Goal: Task Accomplishment & Management: Use online tool/utility

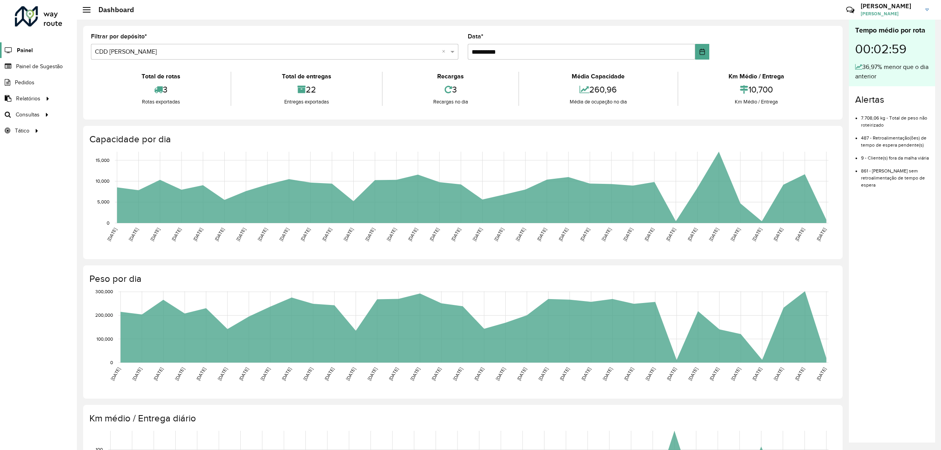
click at [28, 45] on link "Painel" at bounding box center [16, 50] width 33 height 16
click at [38, 69] on span "Painel de Sugestão" at bounding box center [40, 66] width 49 height 8
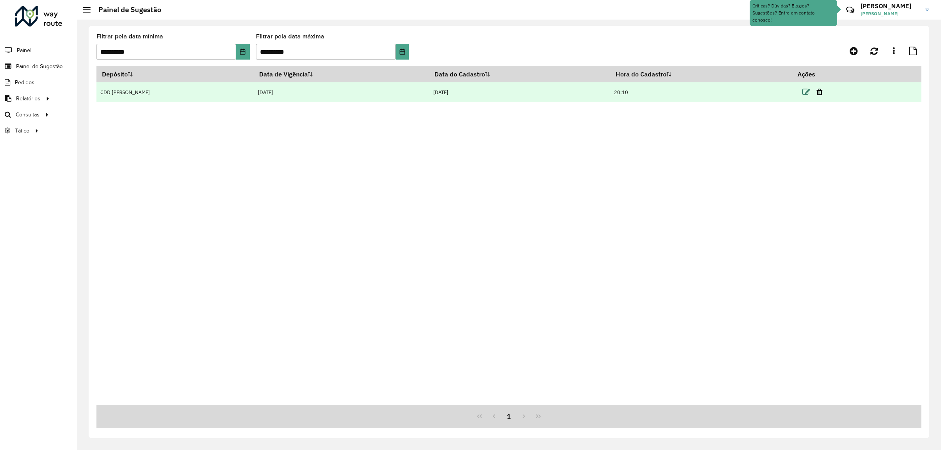
click at [803, 92] on icon at bounding box center [807, 92] width 8 height 8
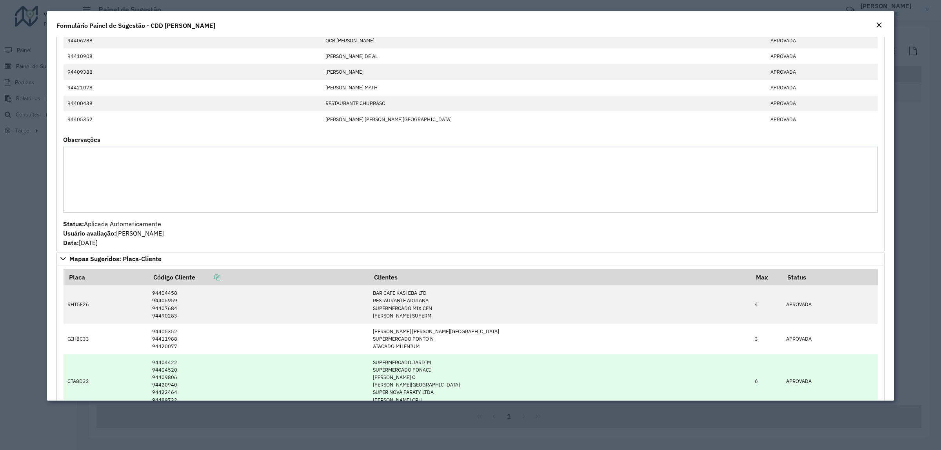
scroll to position [913, 0]
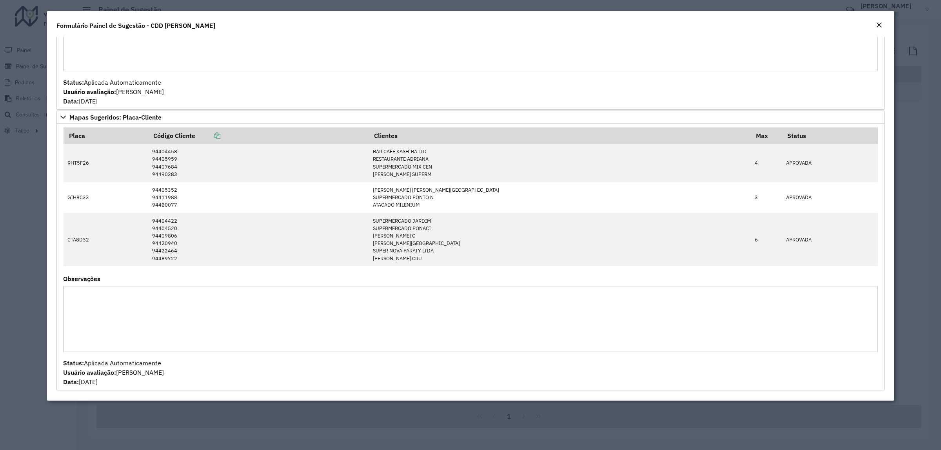
click at [879, 26] on em "Close" at bounding box center [879, 25] width 6 height 6
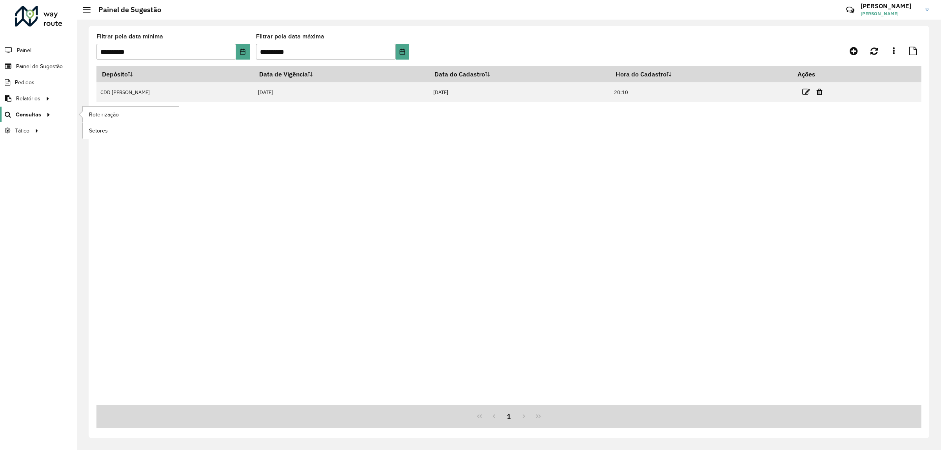
click at [29, 115] on span "Consultas" at bounding box center [28, 115] width 25 height 8
click at [103, 117] on span "Roteirização" at bounding box center [105, 115] width 32 height 8
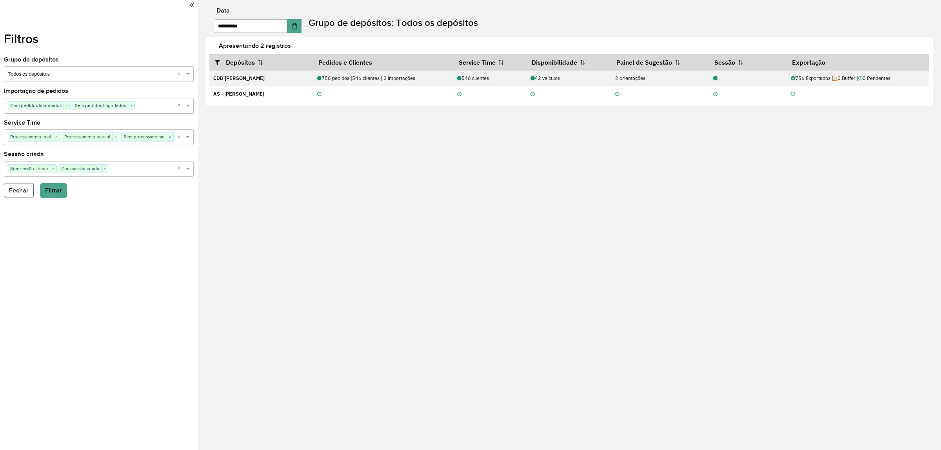
click at [15, 186] on button "Fechar" at bounding box center [19, 190] width 30 height 15
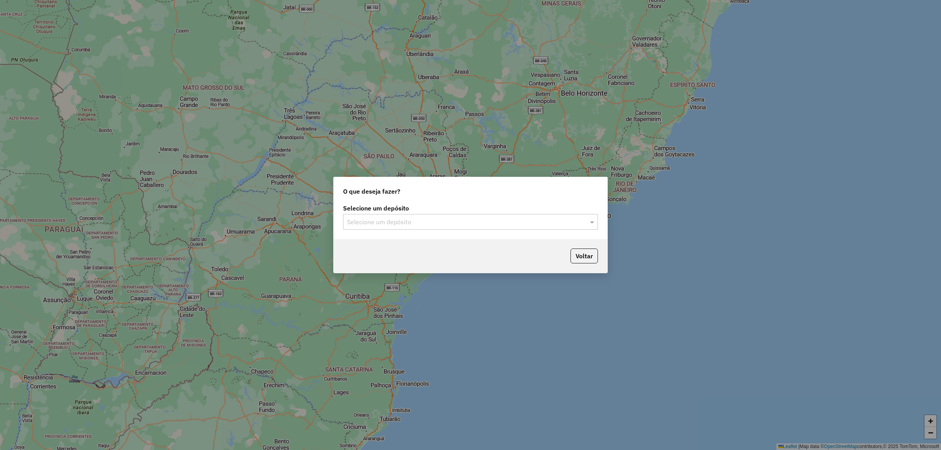
click at [414, 220] on input "text" at bounding box center [462, 222] width 231 height 9
click at [394, 256] on div "CDD [PERSON_NAME]" at bounding box center [471, 257] width 254 height 13
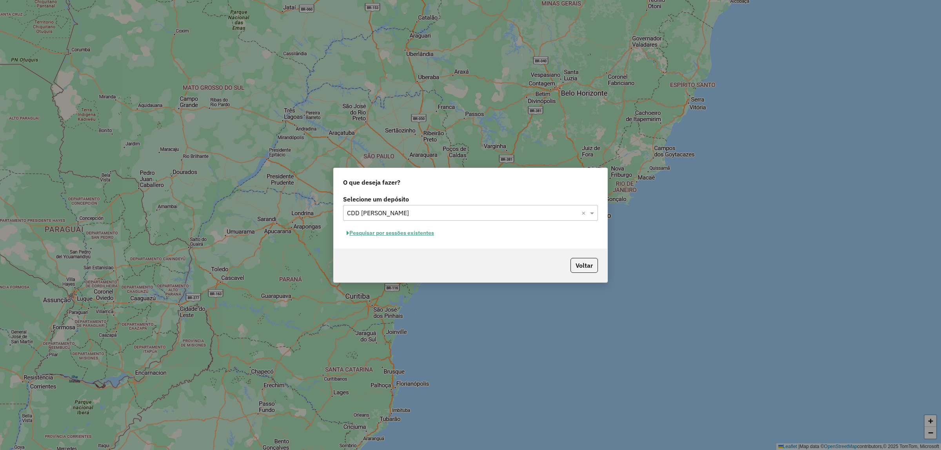
click at [370, 235] on button "Pesquisar por sessões existentes" at bounding box center [390, 233] width 95 height 12
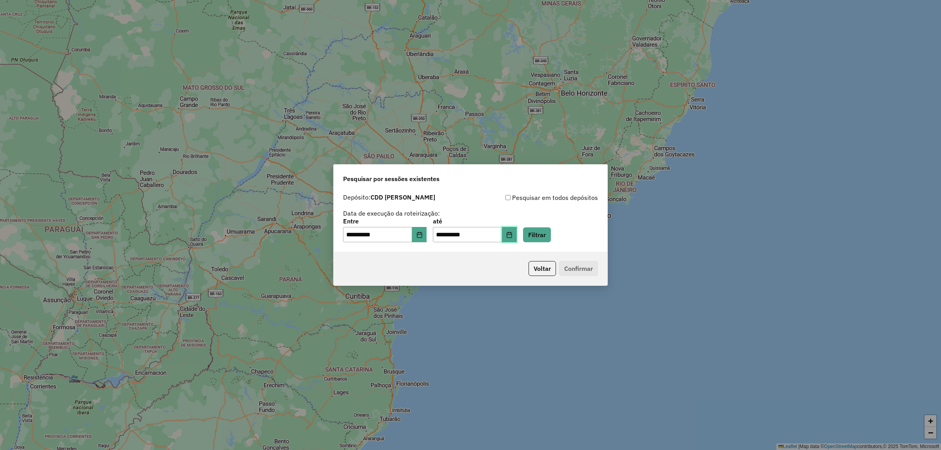
click at [513, 237] on icon "Choose Date" at bounding box center [509, 235] width 6 height 6
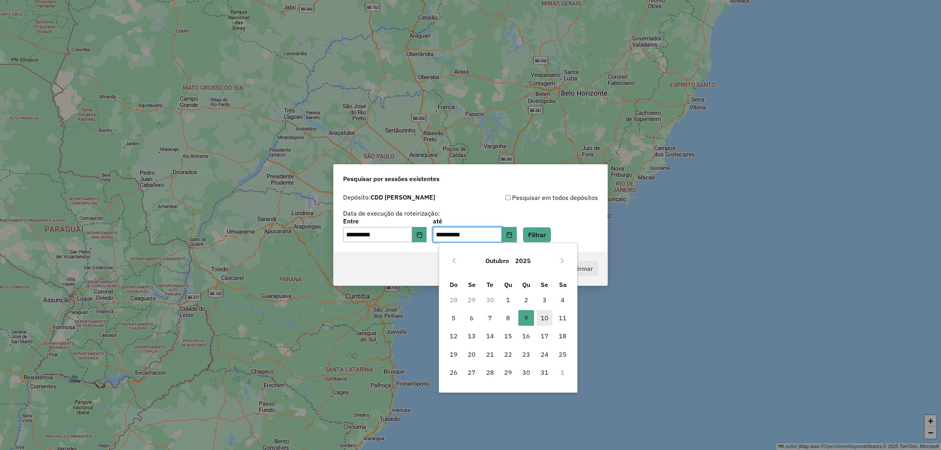
click at [546, 321] on span "10" at bounding box center [545, 318] width 16 height 16
type input "**********"
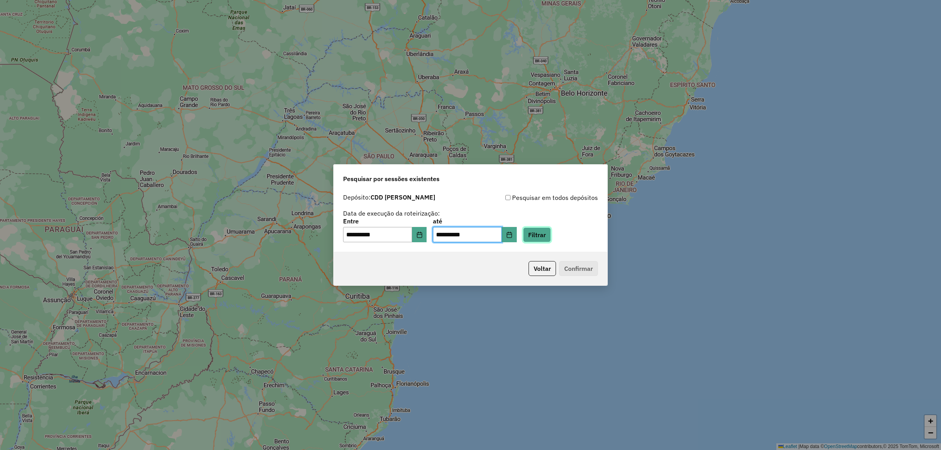
click at [551, 233] on button "Filtrar" at bounding box center [537, 235] width 28 height 15
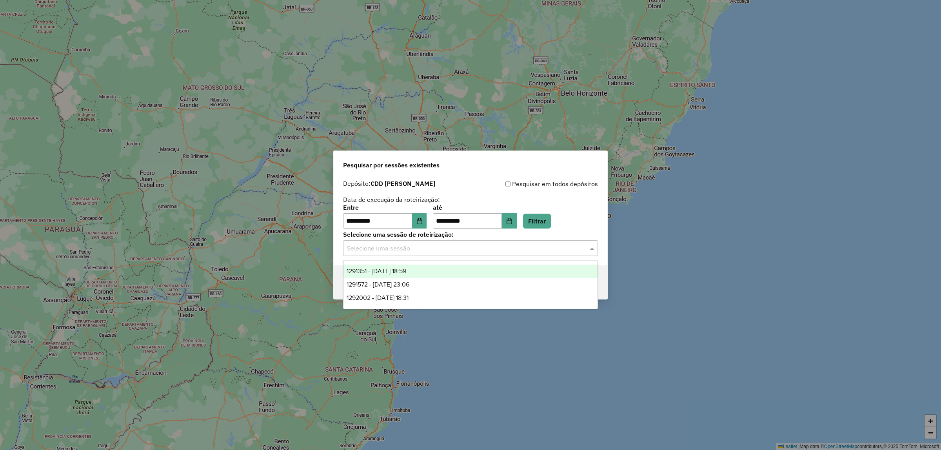
click at [442, 252] on input "text" at bounding box center [462, 248] width 231 height 9
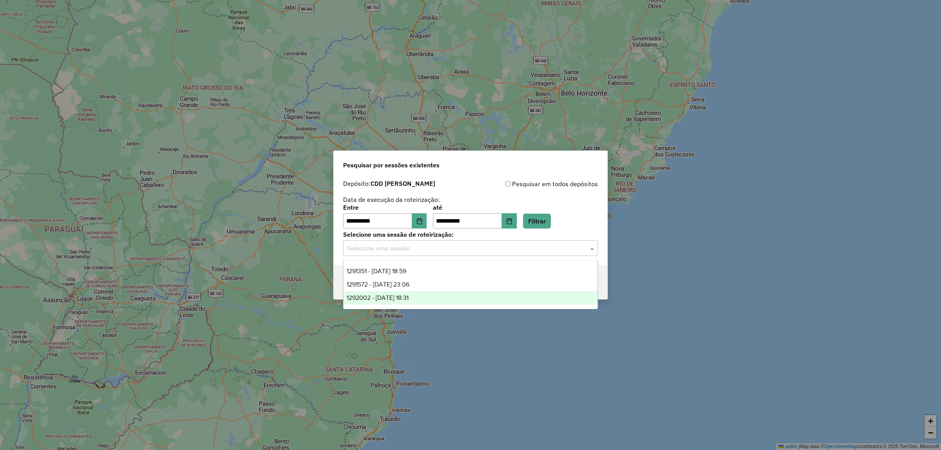
click at [403, 296] on span "1292002 - 10/10/2025 18:31" at bounding box center [378, 298] width 62 height 7
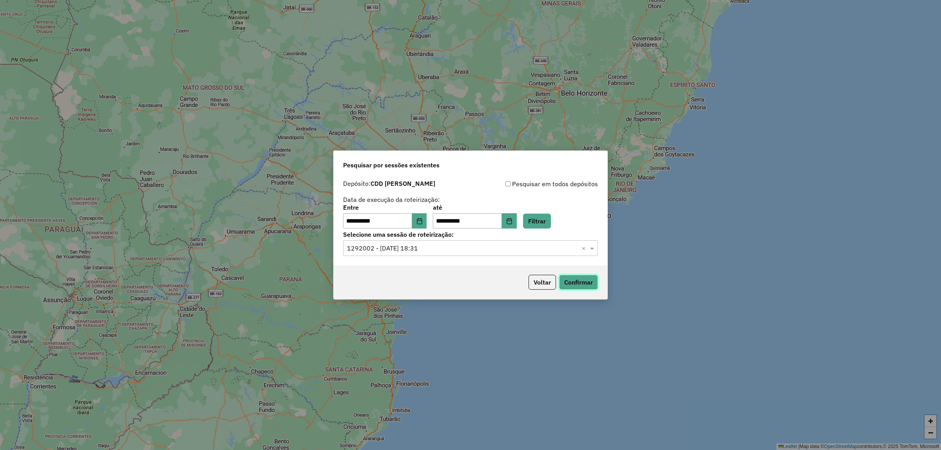
click at [581, 284] on button "Confirmar" at bounding box center [578, 282] width 39 height 15
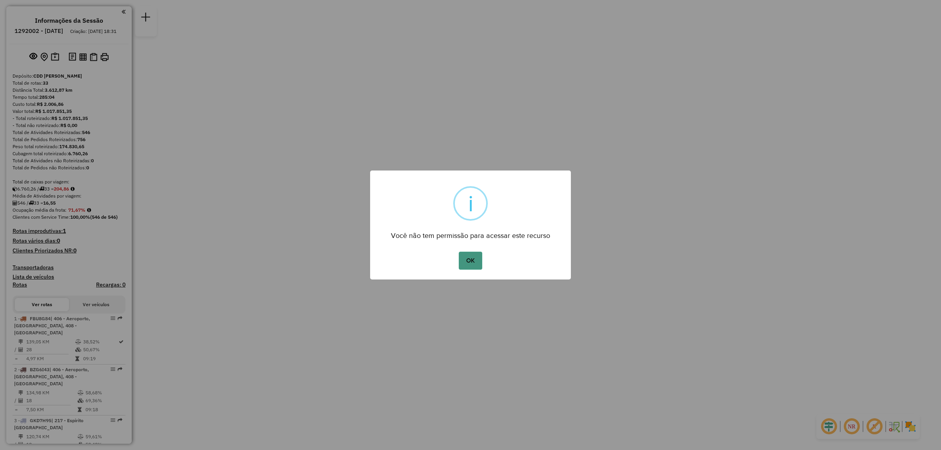
click at [469, 260] on button "OK" at bounding box center [470, 261] width 23 height 18
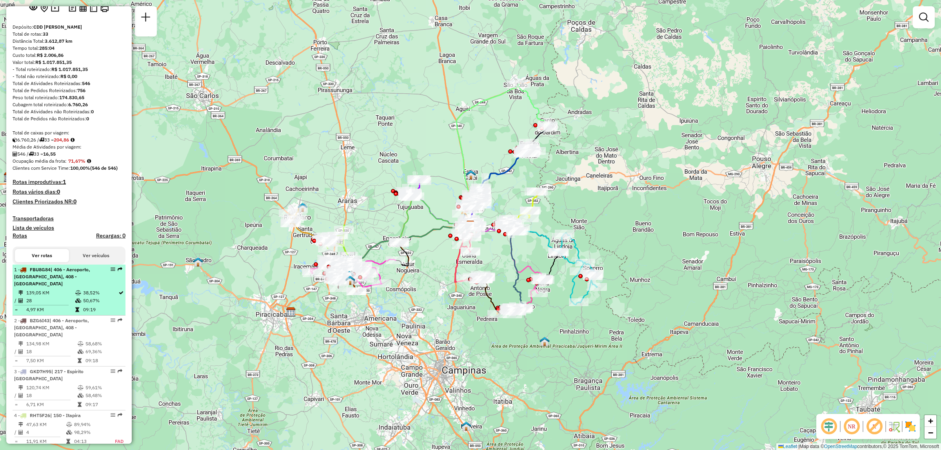
scroll to position [196, 0]
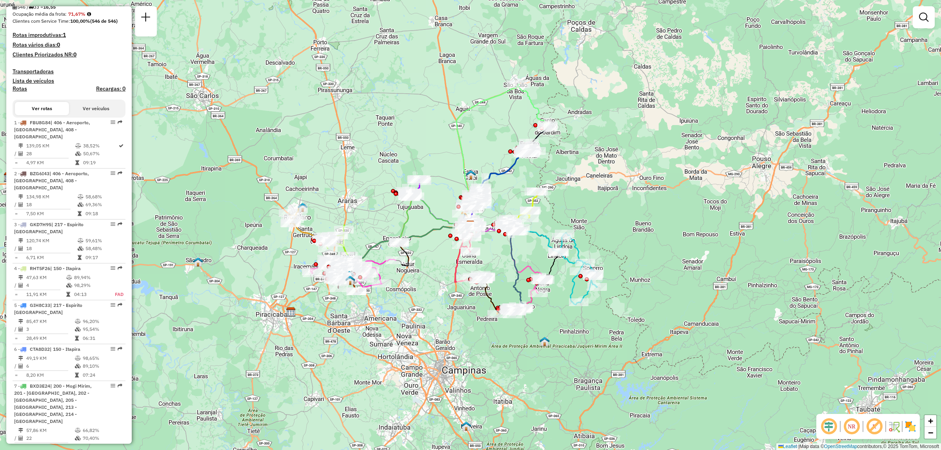
click at [710, 271] on div "Rota 13 - Placa EWY7E84 94407902 - IRENE VAZ DE LIMA FA Janela de atendimento G…" at bounding box center [470, 225] width 941 height 450
